Goal: Transaction & Acquisition: Purchase product/service

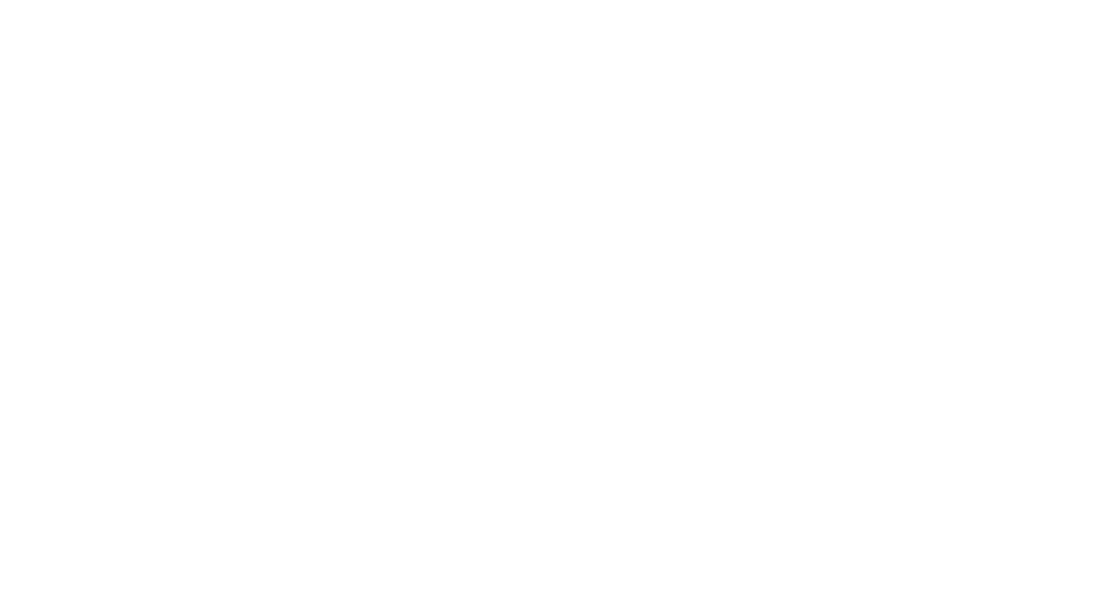
drag, startPoint x: 705, startPoint y: 422, endPoint x: 469, endPoint y: 130, distance: 375.4
click at [469, 0] on html at bounding box center [547, 0] width 1095 height 0
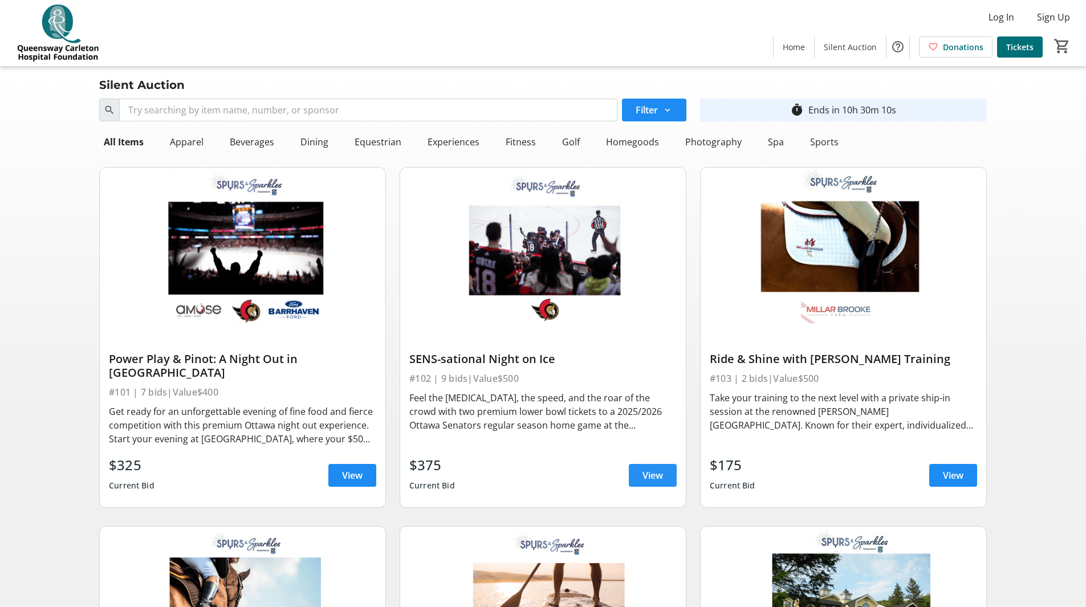
click at [638, 466] on span at bounding box center [653, 475] width 48 height 27
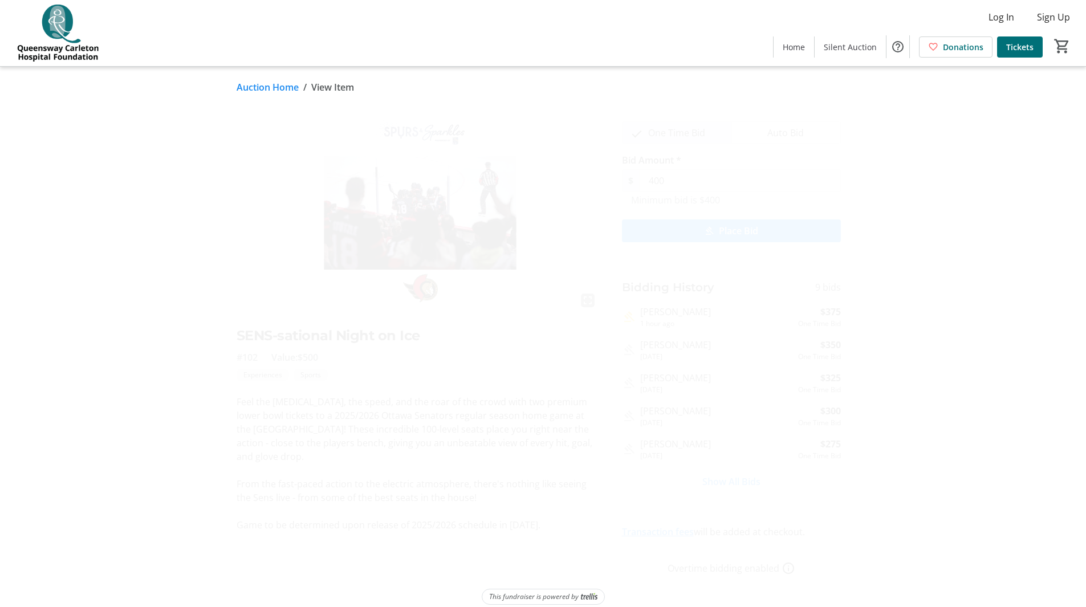
click at [238, 227] on img at bounding box center [418, 210] width 363 height 204
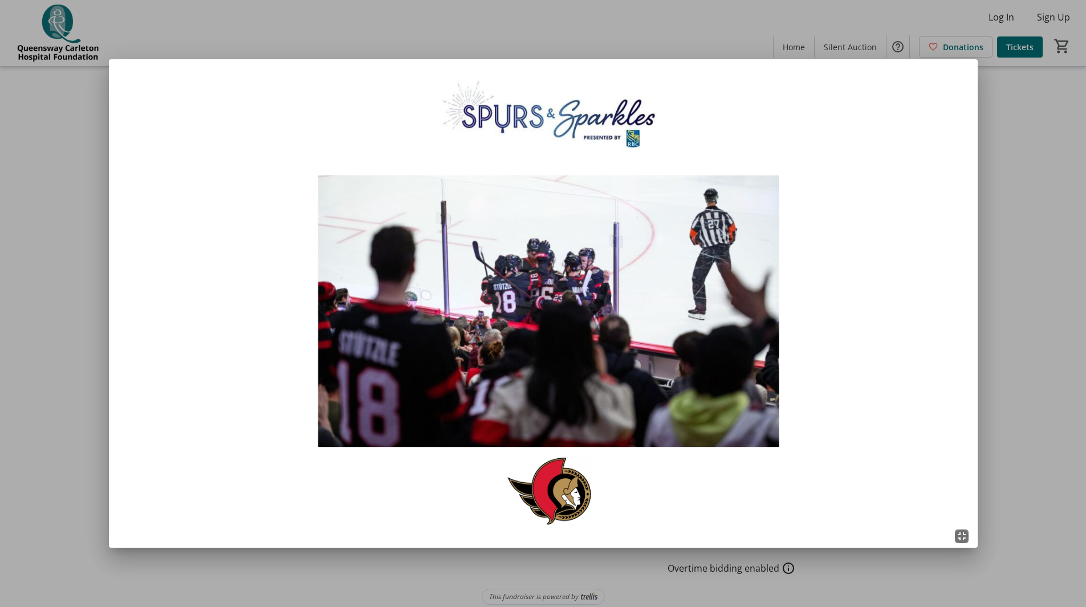
click at [991, 333] on div at bounding box center [543, 303] width 1086 height 607
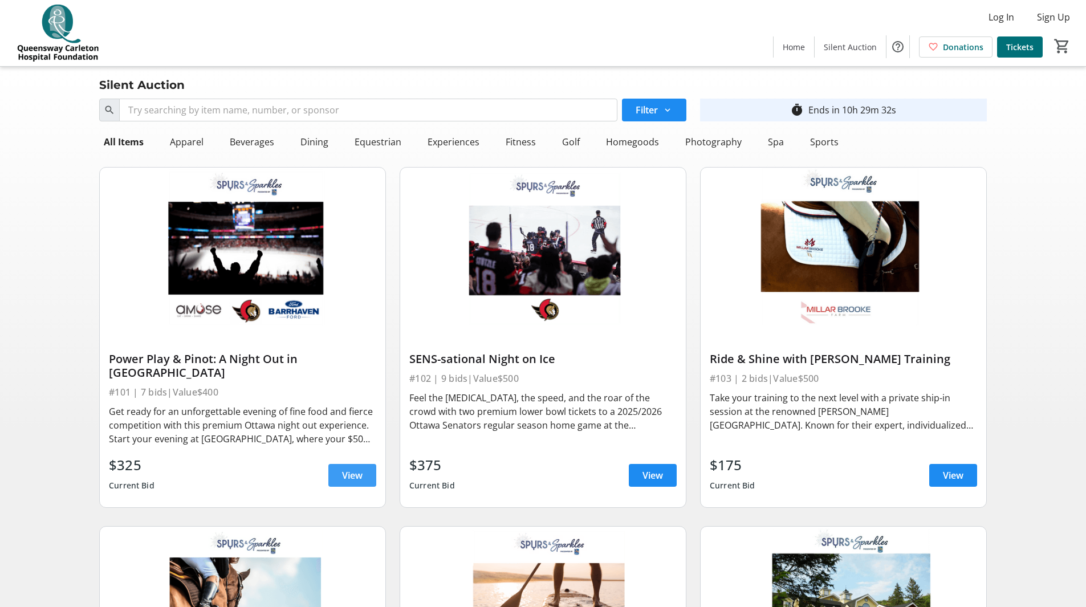
click at [336, 467] on span at bounding box center [352, 475] width 48 height 27
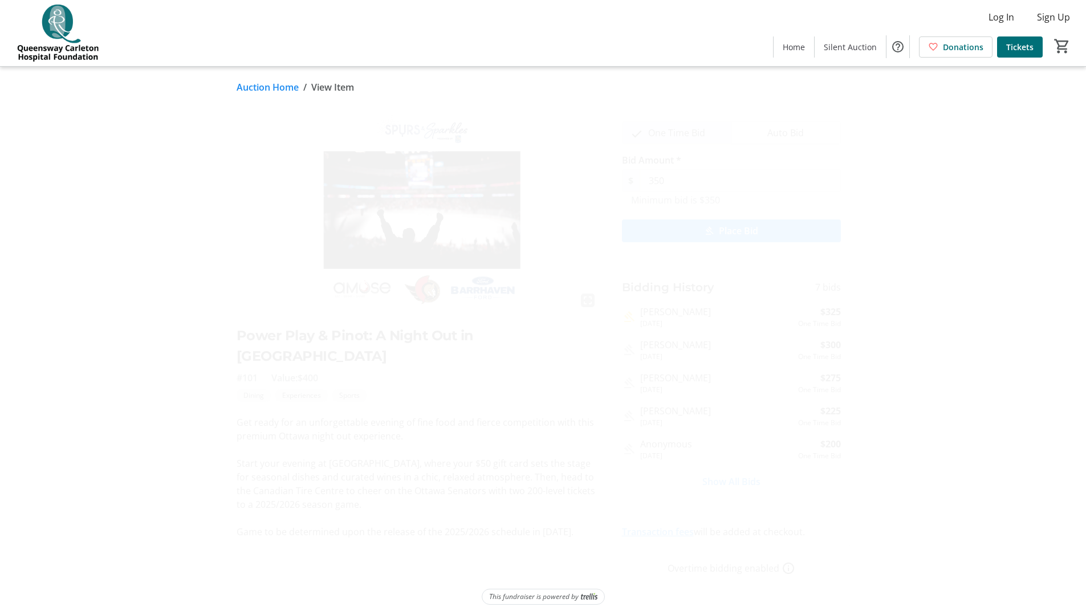
click at [89, 308] on tr-auction-item-details-ui "Auction Home / View Item fullscreen Power Play & Pinot: A Night Out in [GEOGRAP…" at bounding box center [543, 343] width 1086 height 552
drag, startPoint x: 103, startPoint y: 300, endPoint x: 108, endPoint y: 295, distance: 6.9
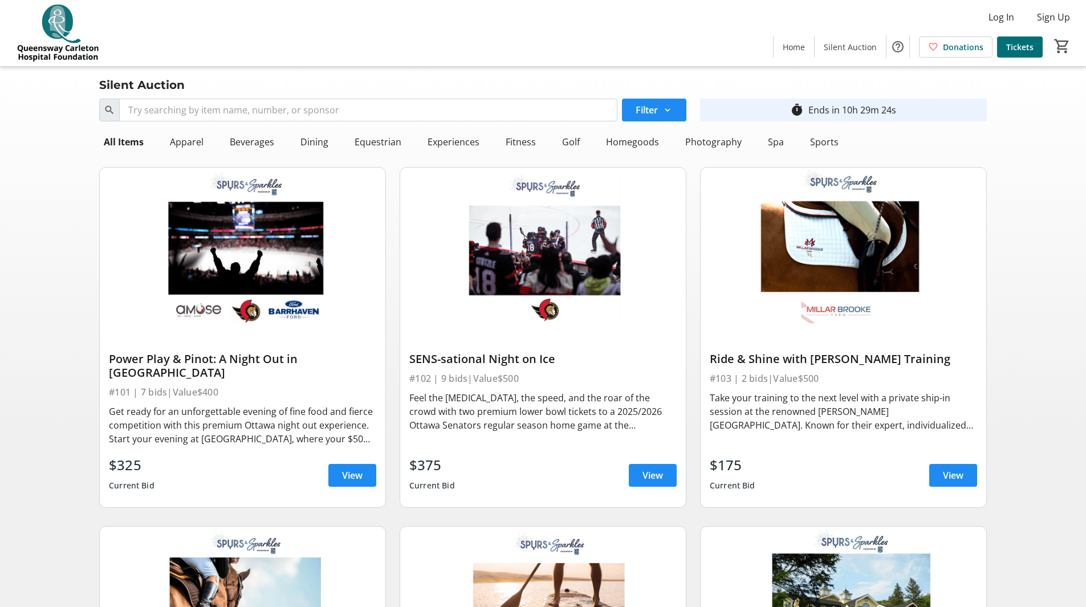
click at [660, 469] on span "View" at bounding box center [652, 476] width 21 height 14
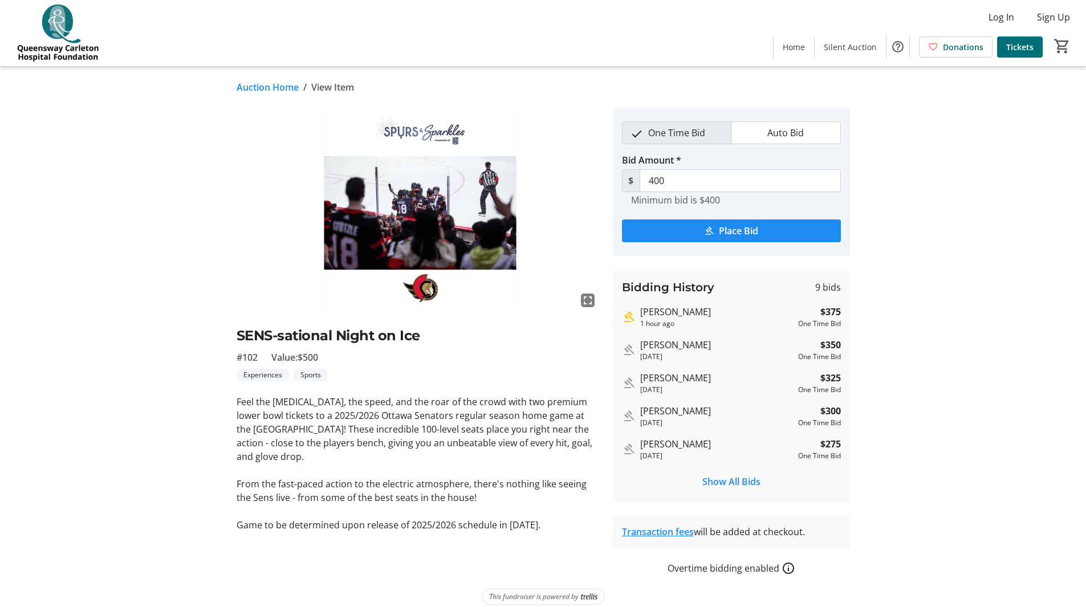
click at [11, 252] on tr-auction-item-details-ui "Auction Home / View Item fullscreen SENS-sational Night on Ice #102 Value: $500…" at bounding box center [543, 343] width 1086 height 552
drag, startPoint x: 7, startPoint y: 232, endPoint x: 13, endPoint y: 217, distance: 16.1
click at [9, 229] on tr-auction-item-details-ui "Auction Home / View Item fullscreen SENS-sational Night on Ice #102 Value: $500…" at bounding box center [543, 343] width 1086 height 552
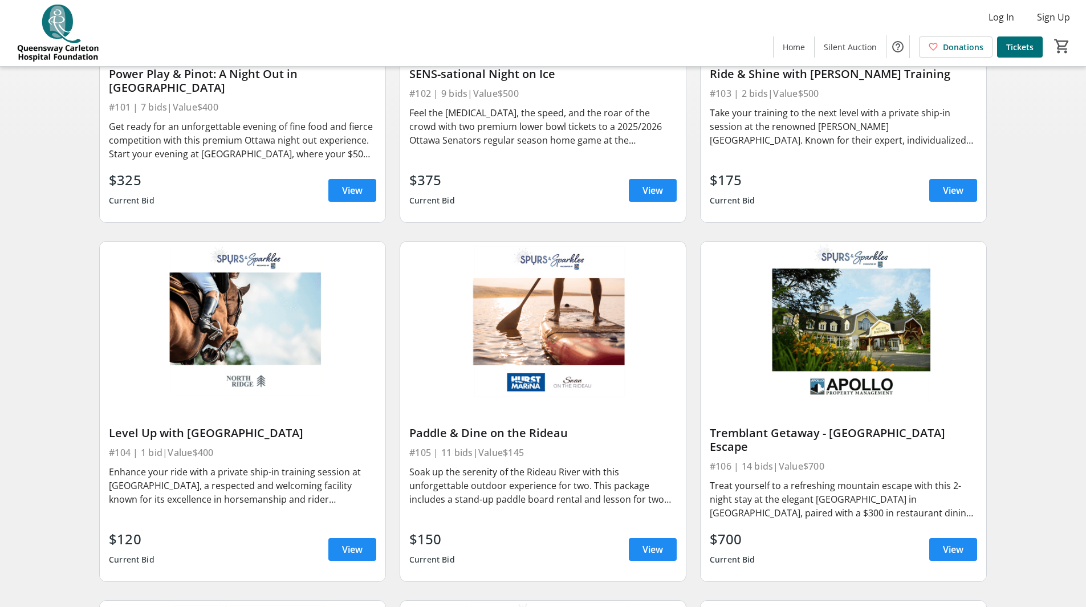
scroll to position [57, 0]
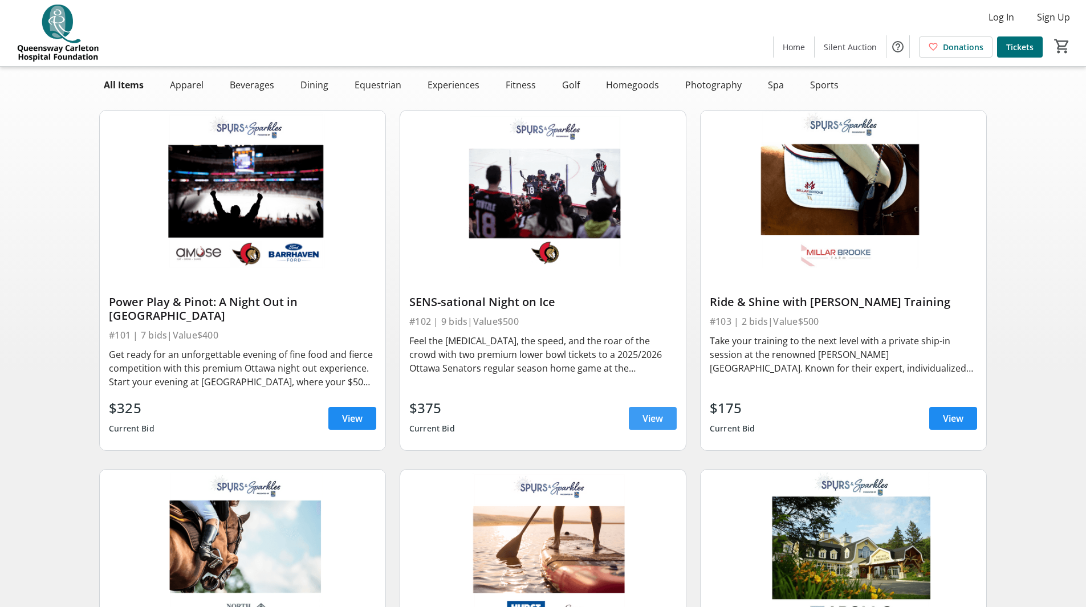
click at [659, 412] on span "View" at bounding box center [652, 419] width 21 height 14
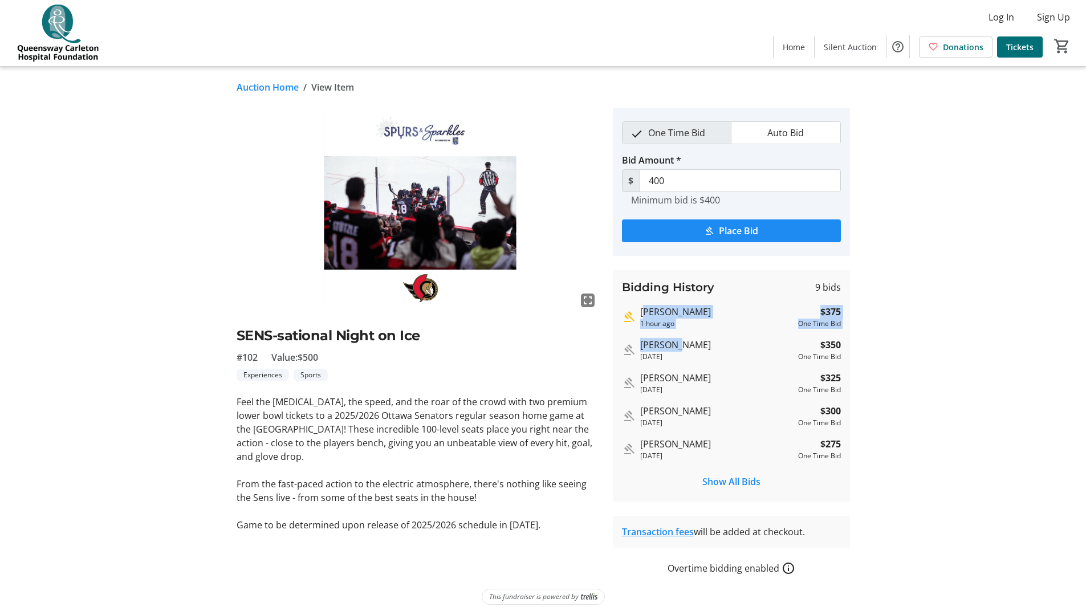
drag, startPoint x: 696, startPoint y: 335, endPoint x: 616, endPoint y: 306, distance: 85.5
click at [616, 306] on div "Bidding History 9 bids [PERSON_NAME] 1 hour ago $375 One Time Bid [PERSON_NAME]…" at bounding box center [731, 386] width 237 height 233
click at [9, 334] on tr-auction-item-details-ui "Auction Home / View Item fullscreen SENS-sational Night on Ice #102 Value: $500…" at bounding box center [543, 343] width 1086 height 552
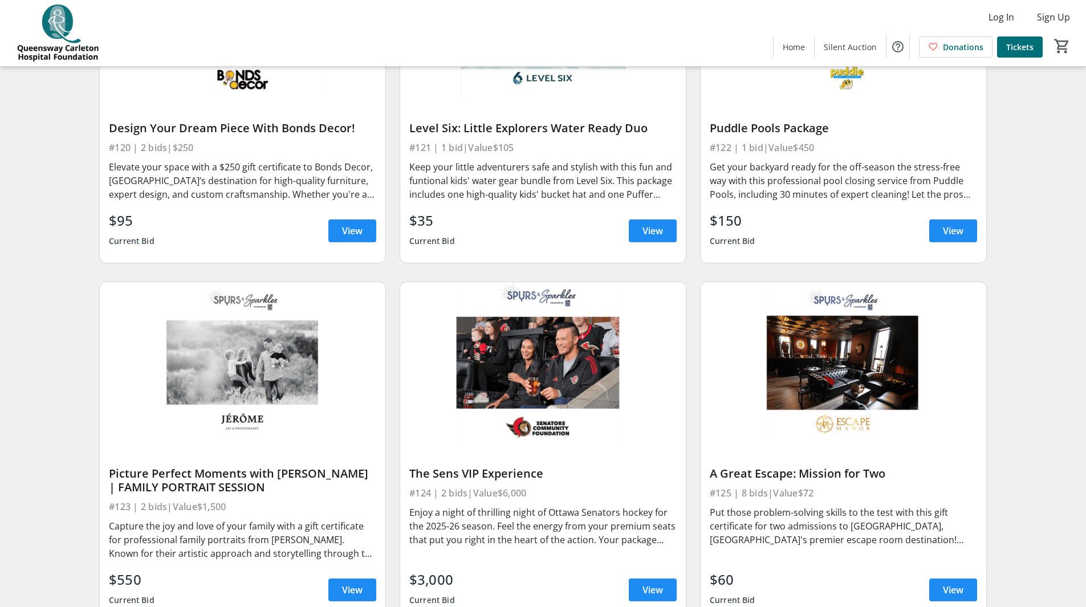
scroll to position [2451, 0]
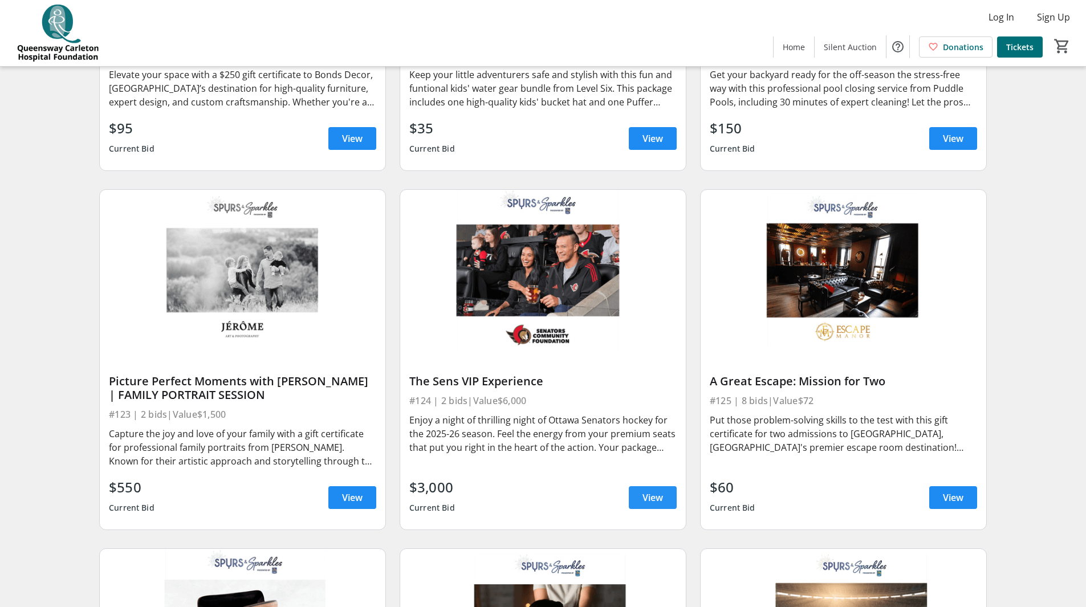
click at [632, 485] on span at bounding box center [653, 497] width 48 height 27
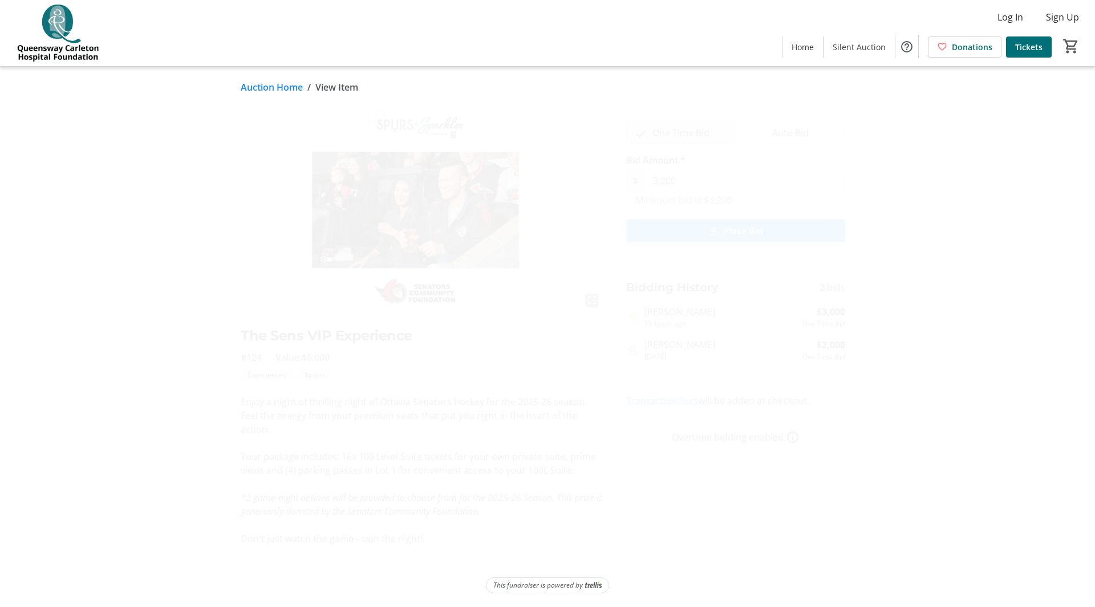
drag, startPoint x: 585, startPoint y: 189, endPoint x: 572, endPoint y: 186, distance: 14.0
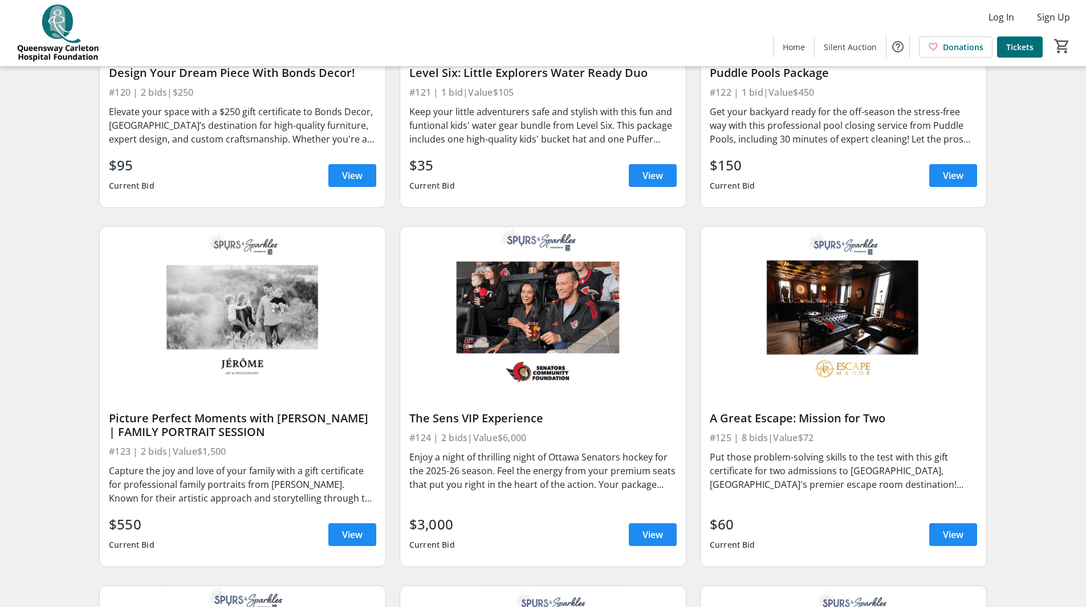
scroll to position [2394, 0]
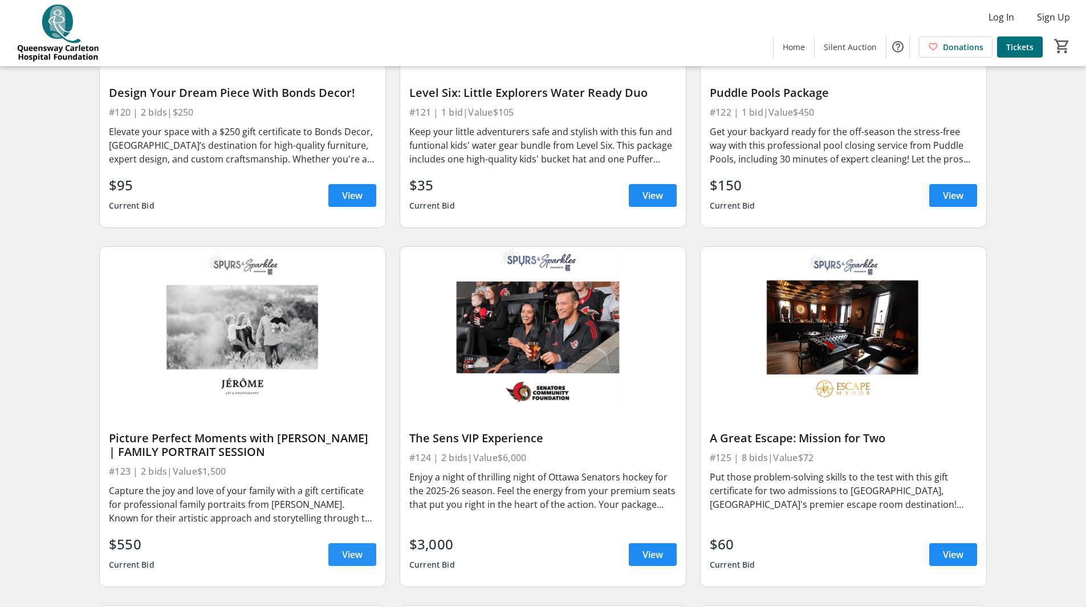
click at [345, 548] on span "View" at bounding box center [352, 555] width 21 height 14
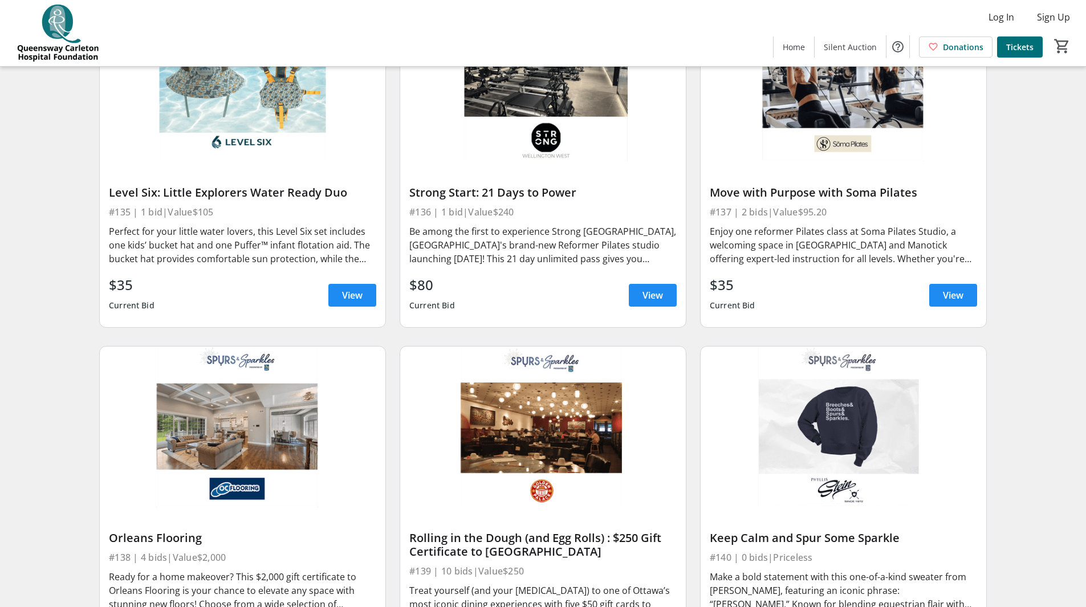
scroll to position [4141, 0]
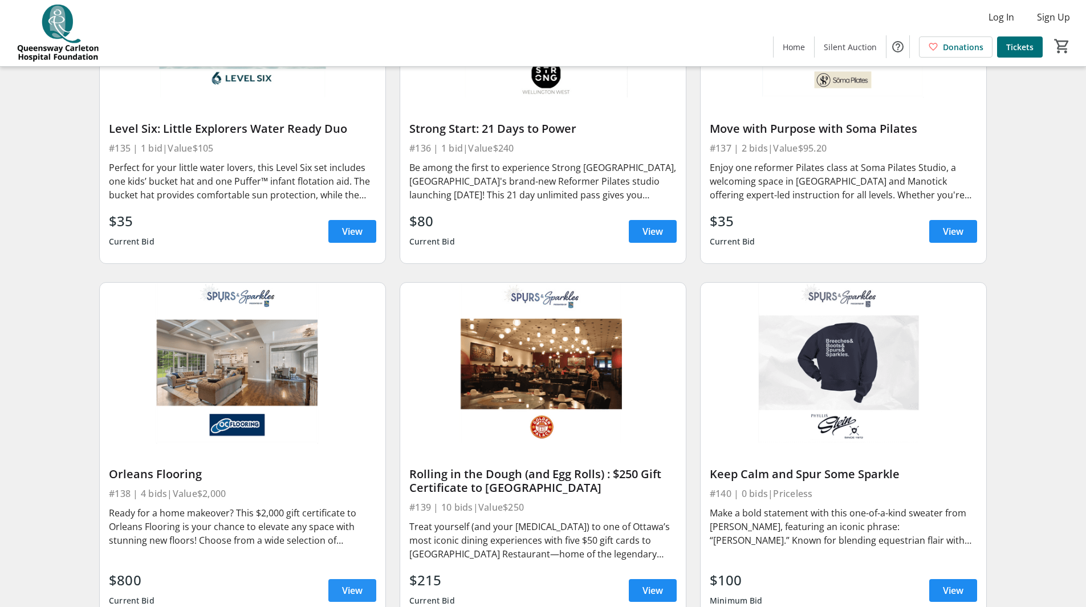
click at [333, 583] on span at bounding box center [352, 590] width 48 height 27
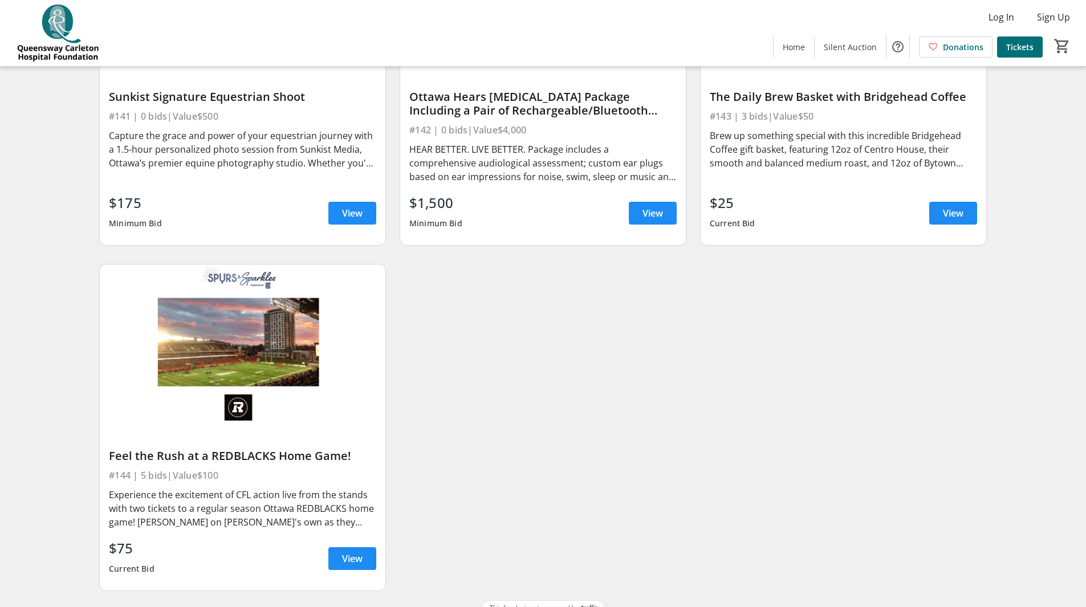
scroll to position [4882, 0]
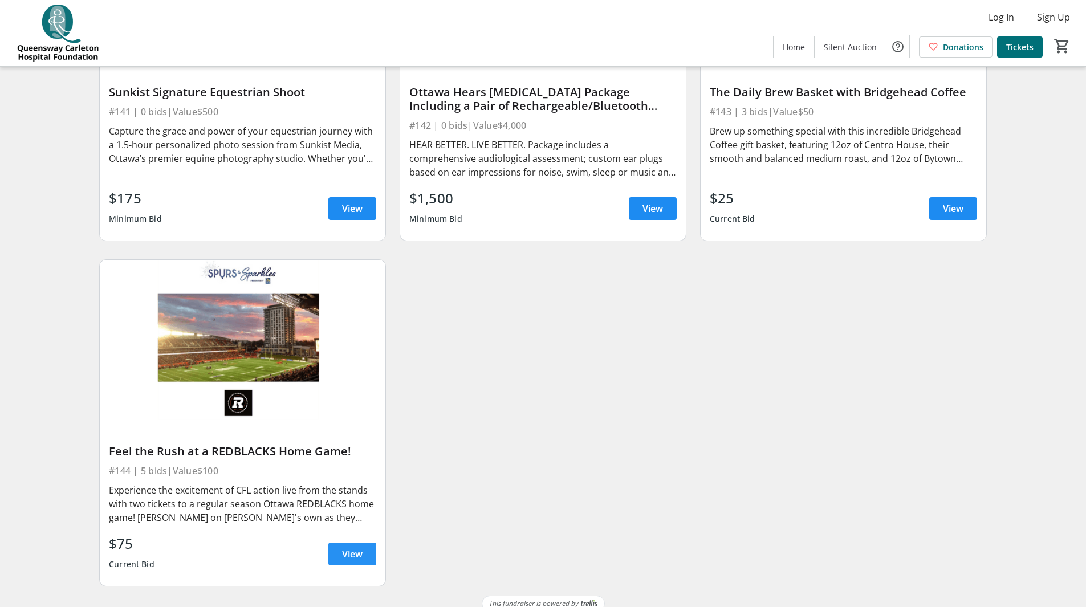
click at [333, 540] on span at bounding box center [352, 553] width 48 height 27
